Goal: Complete application form

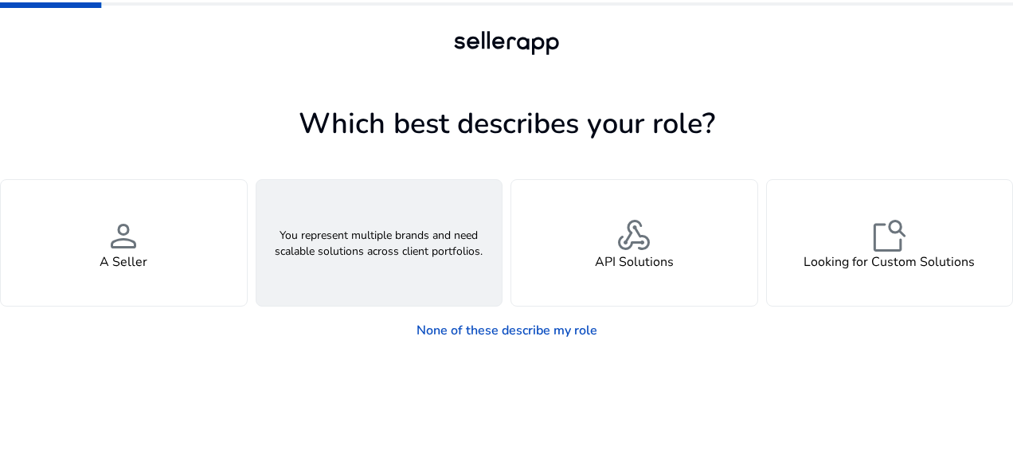
click at [396, 248] on span "groups" at bounding box center [379, 236] width 38 height 38
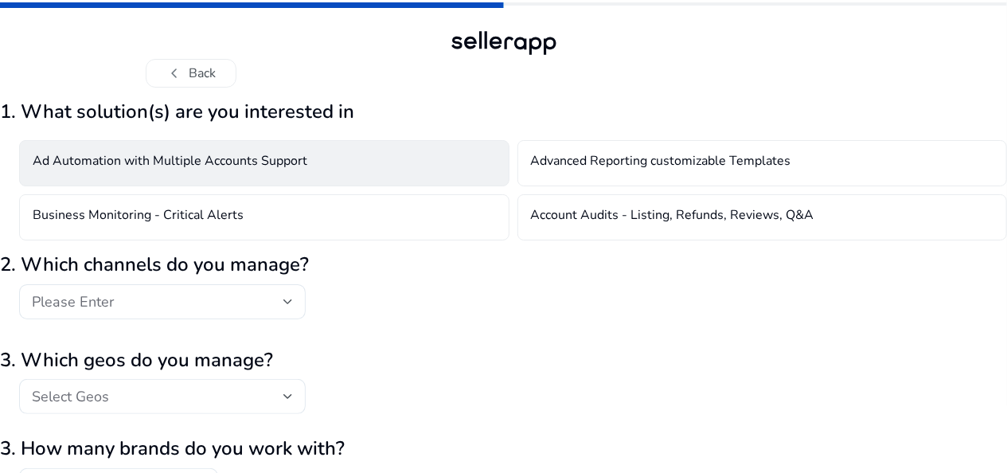
click at [217, 178] on div "Ad Automation with Multiple Accounts Support" at bounding box center [264, 163] width 490 height 46
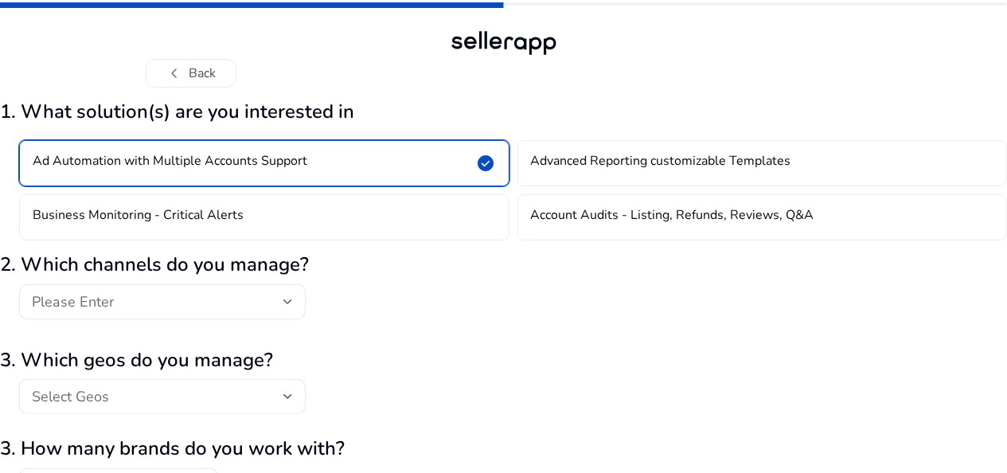
scroll to position [102, 0]
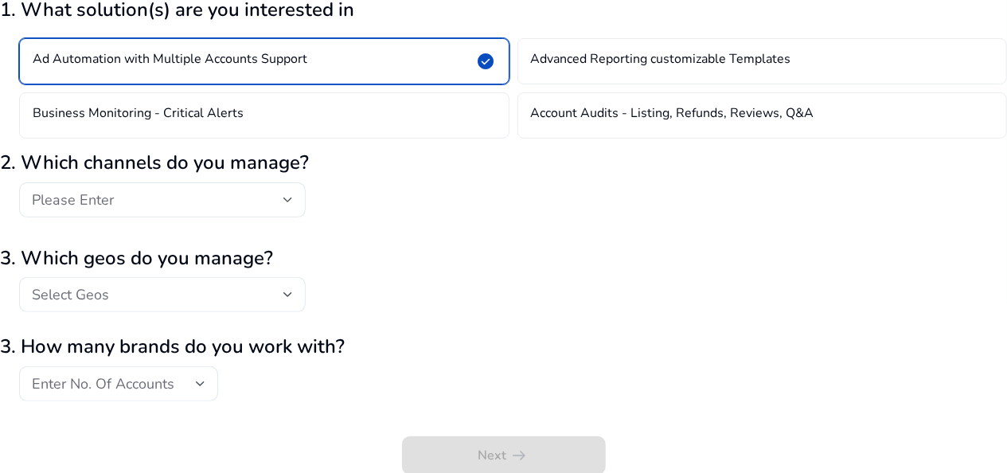
click at [557, 35] on div "Ad Automation with Multiple Accounts Support check_circle Advanced Reporting cu…" at bounding box center [503, 84] width 1007 height 110
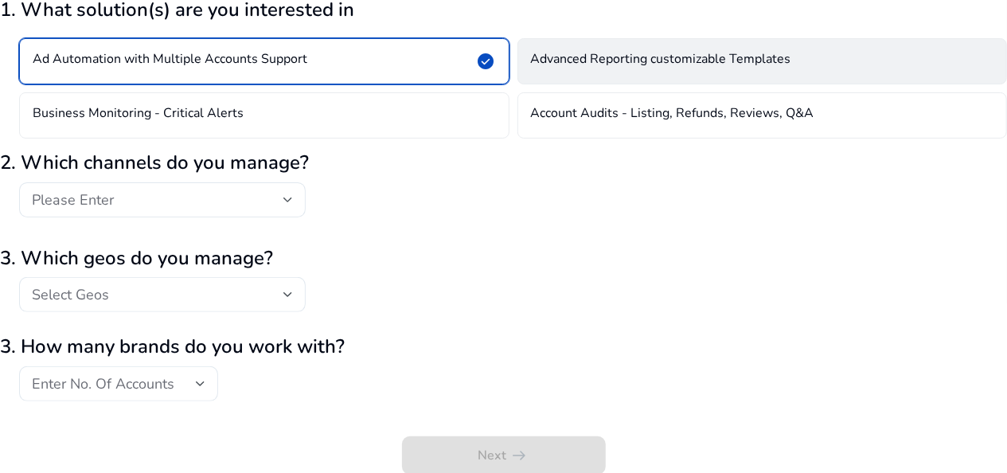
click at [565, 52] on h4 "Advanced Reporting customizable Templates" at bounding box center [661, 61] width 260 height 19
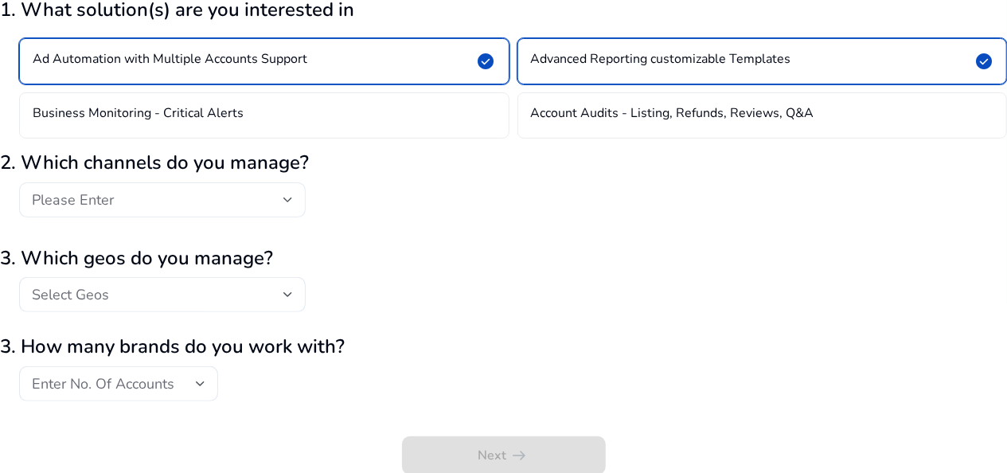
click at [263, 185] on div "Please Enter" at bounding box center [162, 199] width 261 height 35
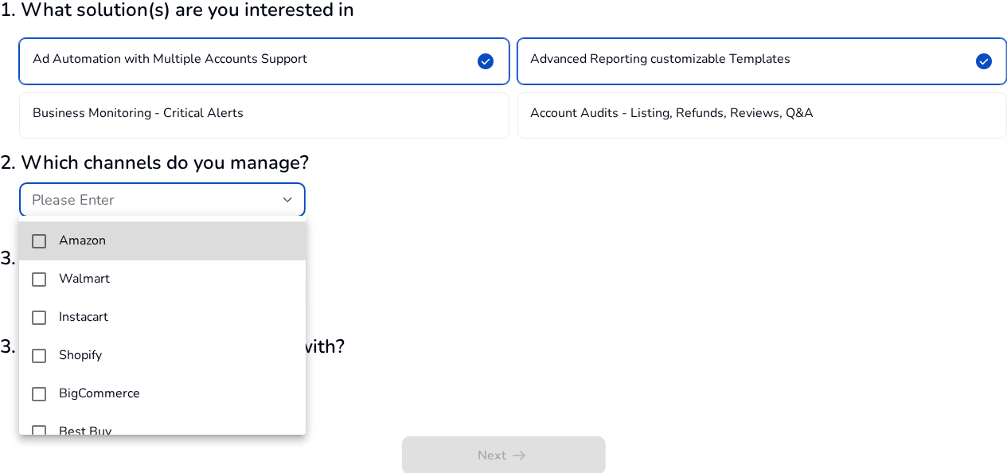
click at [244, 232] on mat-option "Amazon" at bounding box center [162, 241] width 287 height 38
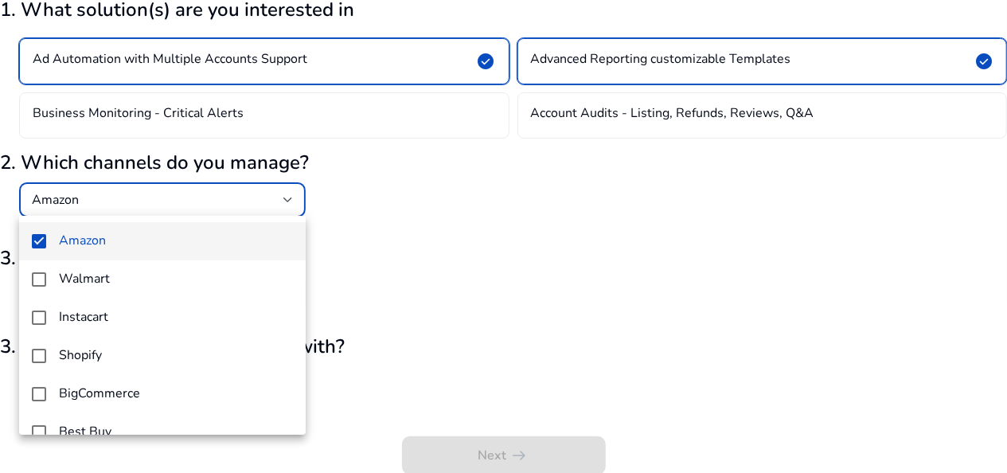
click at [338, 279] on div at bounding box center [503, 236] width 1007 height 473
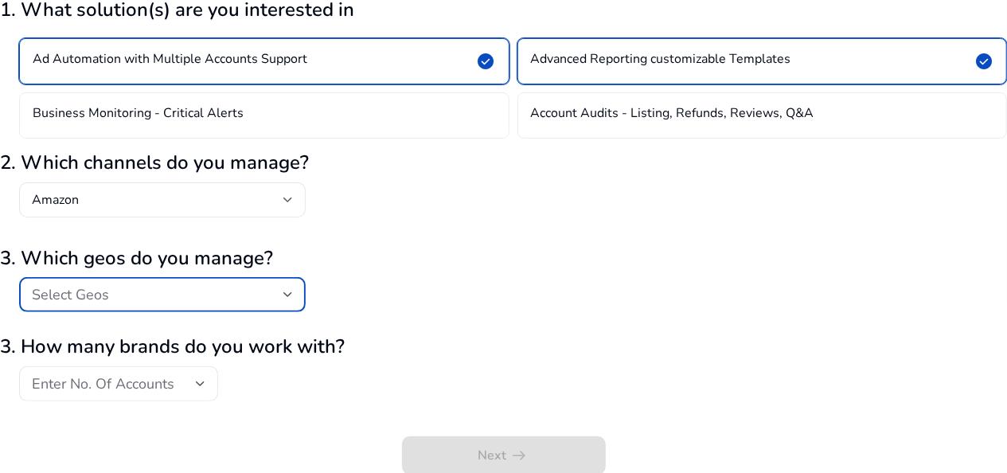
click at [257, 296] on div "Select Geos" at bounding box center [158, 295] width 252 height 18
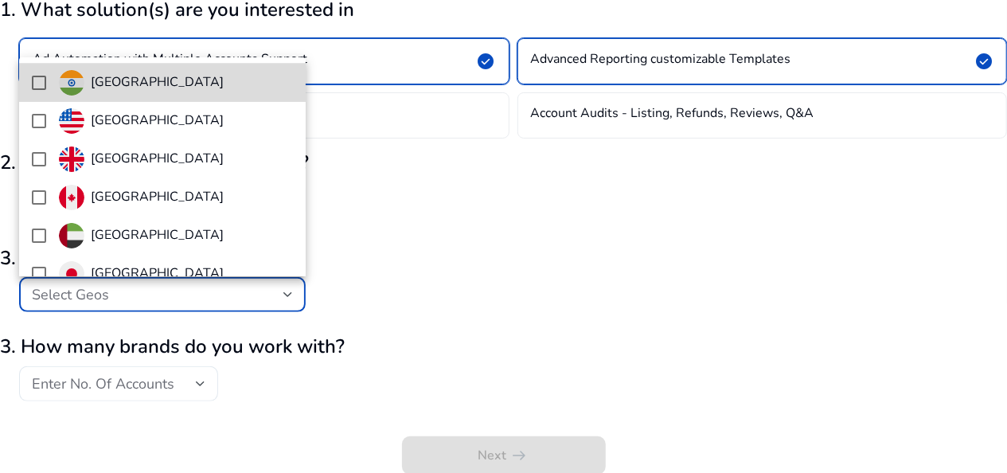
click at [229, 88] on span "[GEOGRAPHIC_DATA]" at bounding box center [176, 82] width 234 height 25
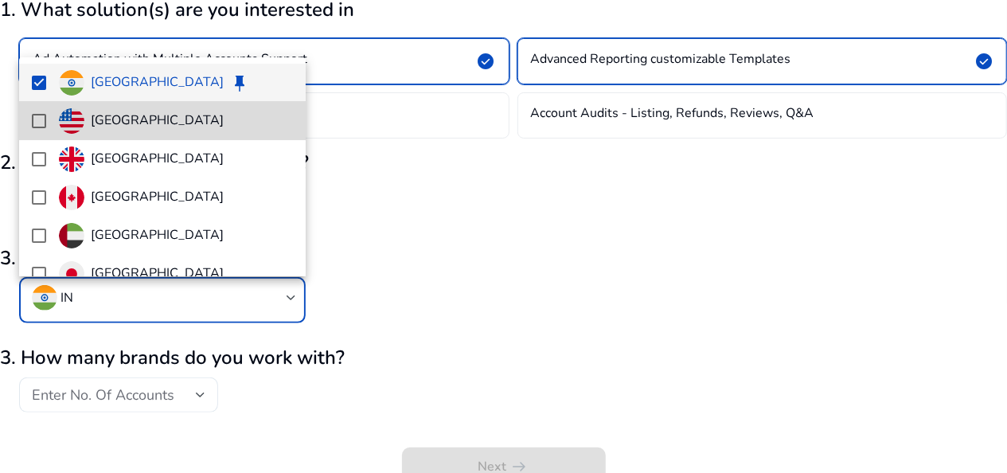
click at [194, 113] on span "[GEOGRAPHIC_DATA]" at bounding box center [176, 120] width 234 height 25
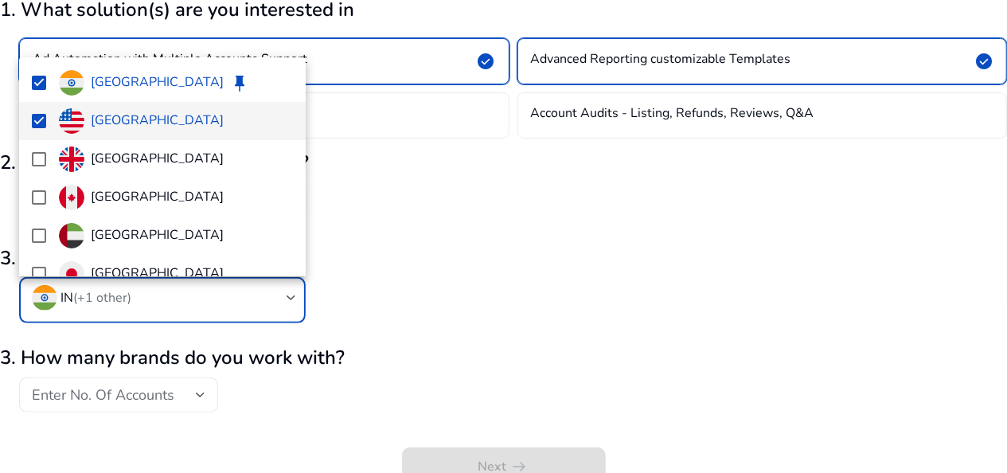
click at [161, 398] on div at bounding box center [503, 236] width 1007 height 473
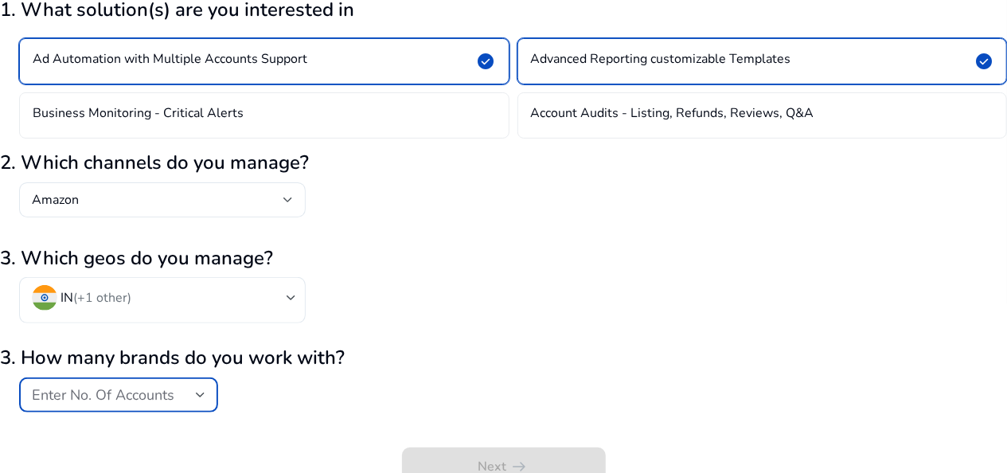
click at [161, 398] on span "Enter No. Of Accounts" at bounding box center [103, 394] width 143 height 19
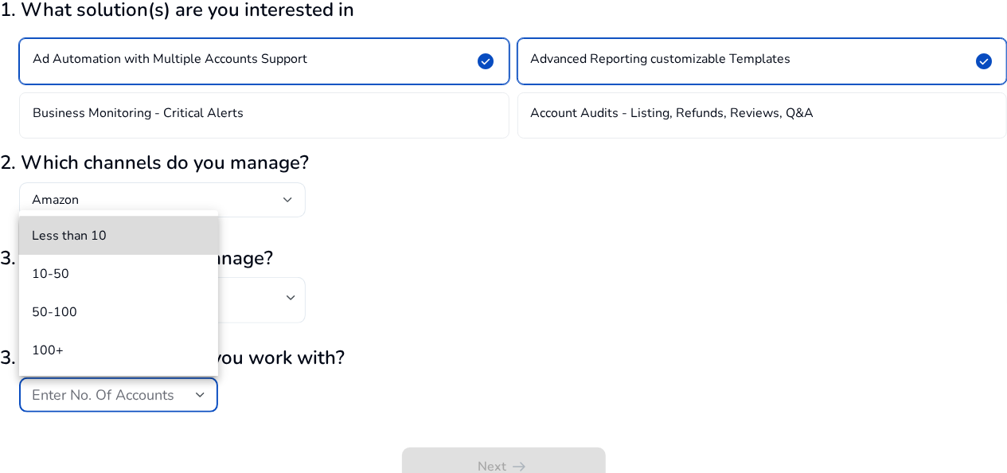
click at [170, 241] on span "Less than 10" at bounding box center [119, 236] width 174 height 18
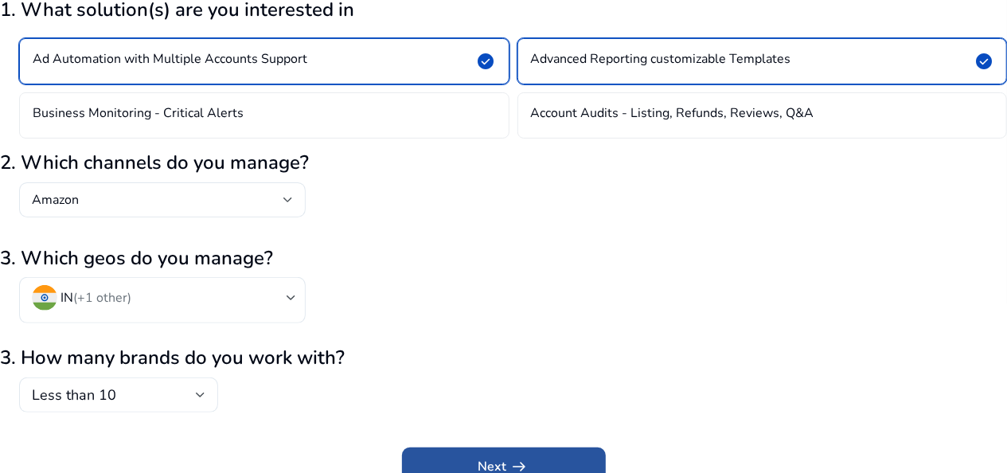
click at [463, 463] on span "submit" at bounding box center [504, 466] width 204 height 38
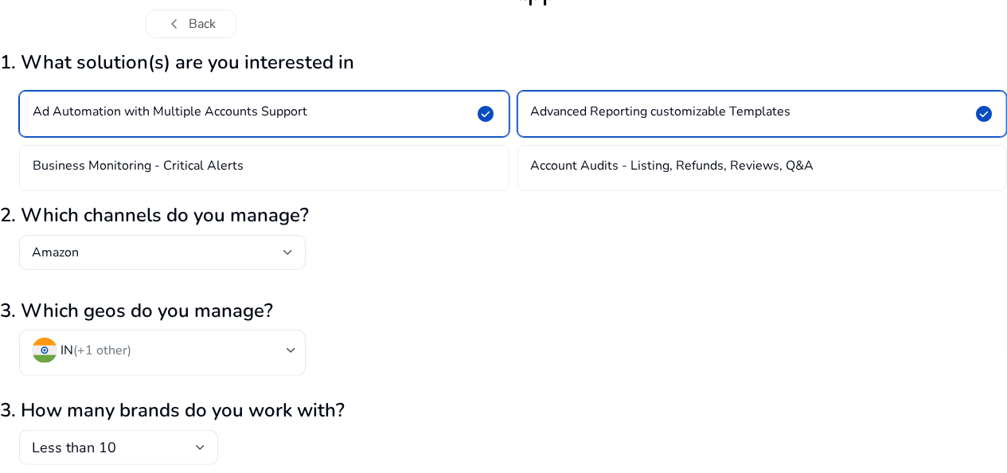
scroll to position [0, 0]
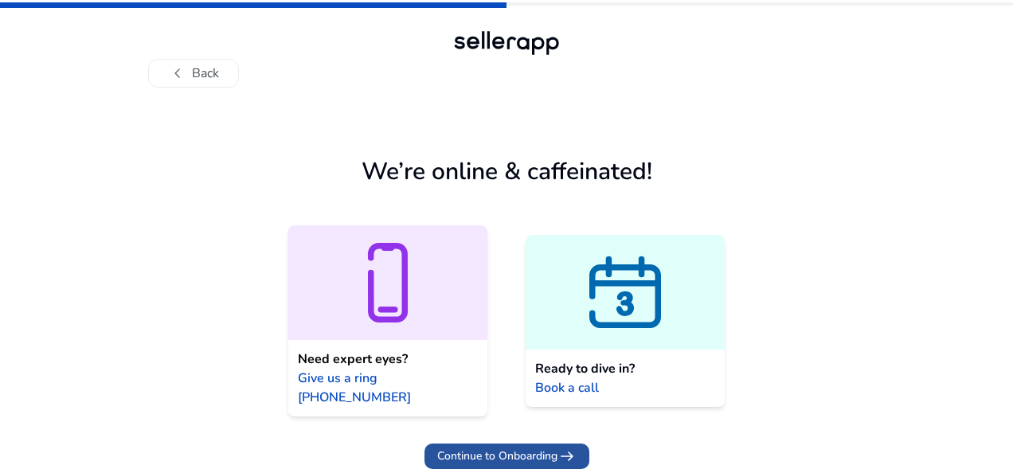
click at [539, 437] on span at bounding box center [506, 456] width 165 height 38
